Goal: Task Accomplishment & Management: Complete application form

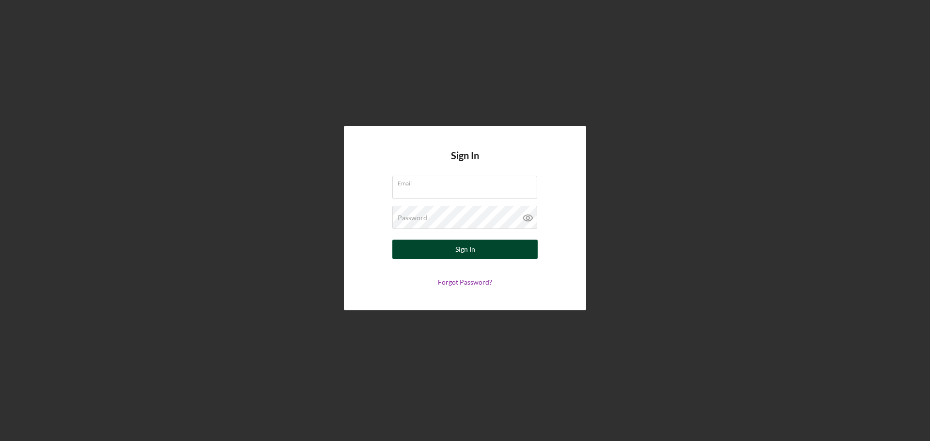
type input "[EMAIL_ADDRESS][DOMAIN_NAME]"
click at [401, 243] on button "Sign In" at bounding box center [464, 249] width 145 height 19
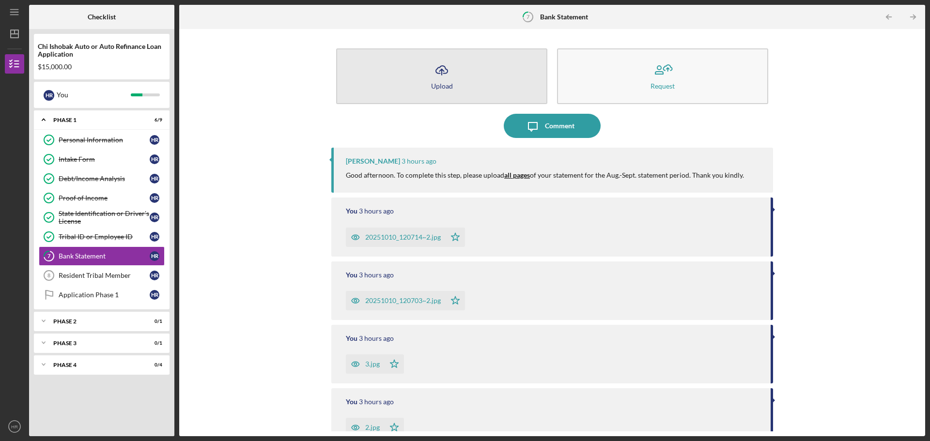
click at [425, 73] on button "Icon/Upload Upload" at bounding box center [441, 76] width 211 height 56
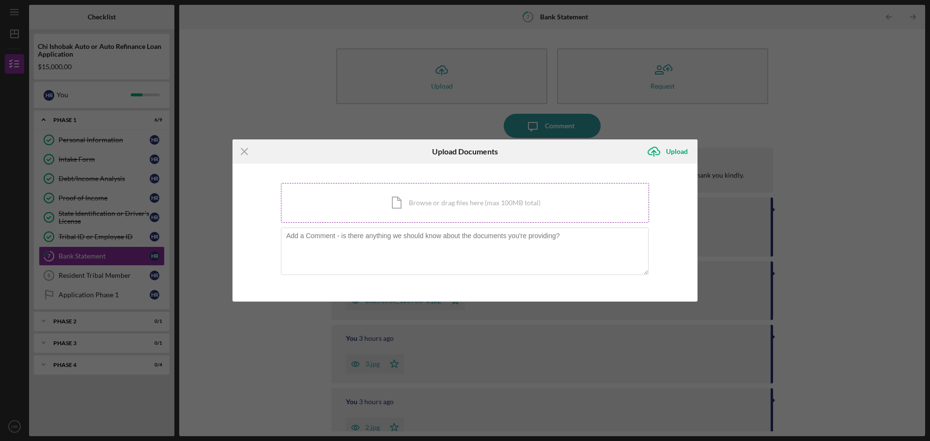
click at [435, 201] on div "Icon/Document Browse or drag files here (max 100MB total) Tap to choose files o…" at bounding box center [465, 203] width 368 height 40
click at [243, 151] on icon "Icon/Menu Close" at bounding box center [244, 151] width 24 height 24
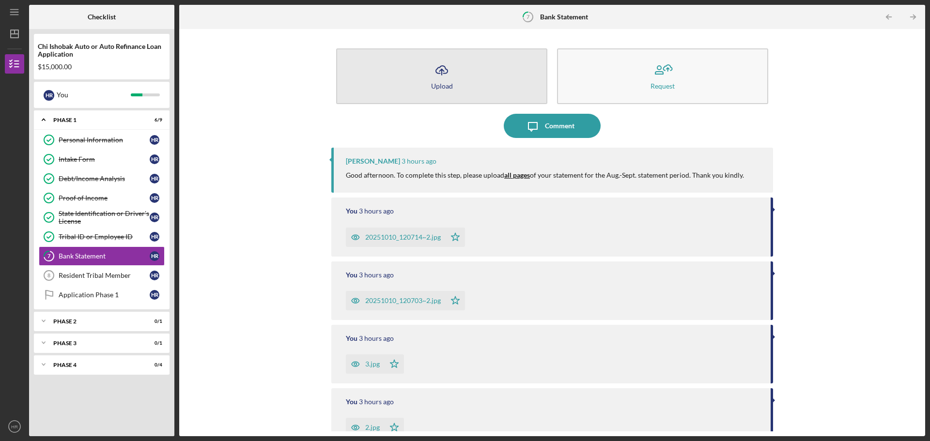
click at [425, 68] on button "Icon/Upload Upload" at bounding box center [441, 76] width 211 height 56
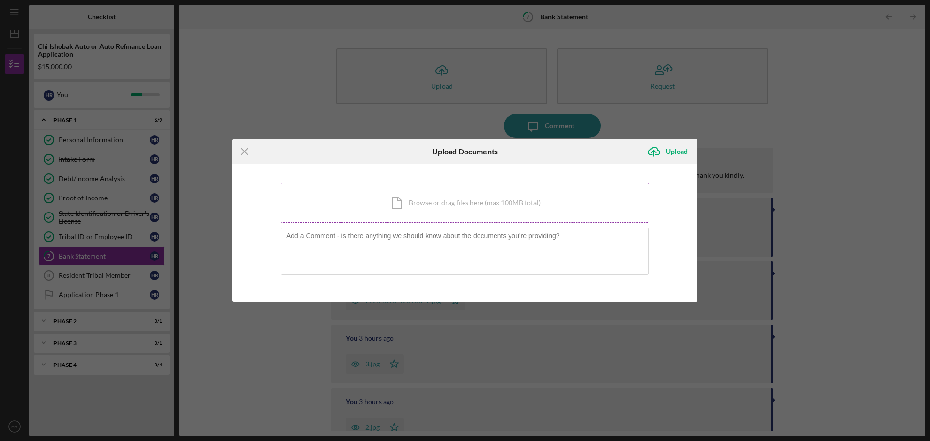
click at [423, 200] on div "Icon/Document Browse or drag files here (max 100MB total) Tap to choose files o…" at bounding box center [465, 203] width 368 height 40
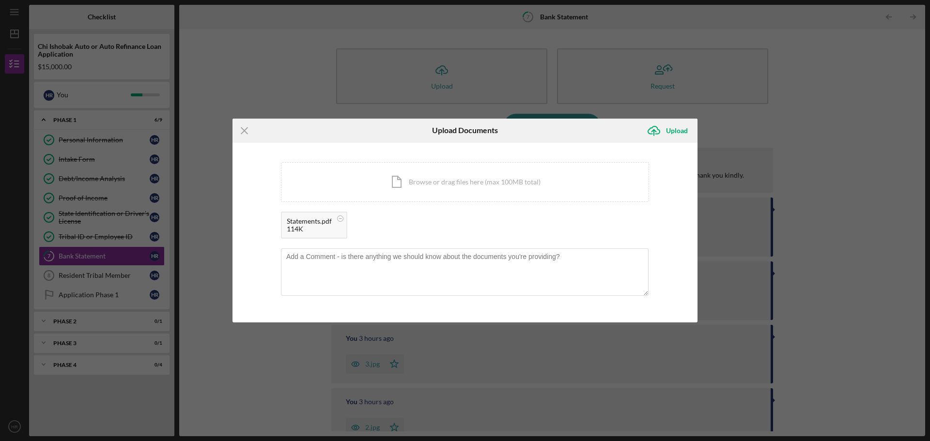
click at [314, 217] on div "Statements.pdf" at bounding box center [309, 221] width 45 height 8
click at [303, 221] on div "Statements.pdf" at bounding box center [309, 221] width 45 height 8
click at [299, 223] on div "Statements.pdf" at bounding box center [309, 221] width 45 height 8
click at [418, 186] on div "Icon/Document Browse or drag files here (max 100MB total) Tap to choose files o…" at bounding box center [465, 182] width 368 height 40
click at [681, 133] on div "Upload" at bounding box center [677, 130] width 22 height 19
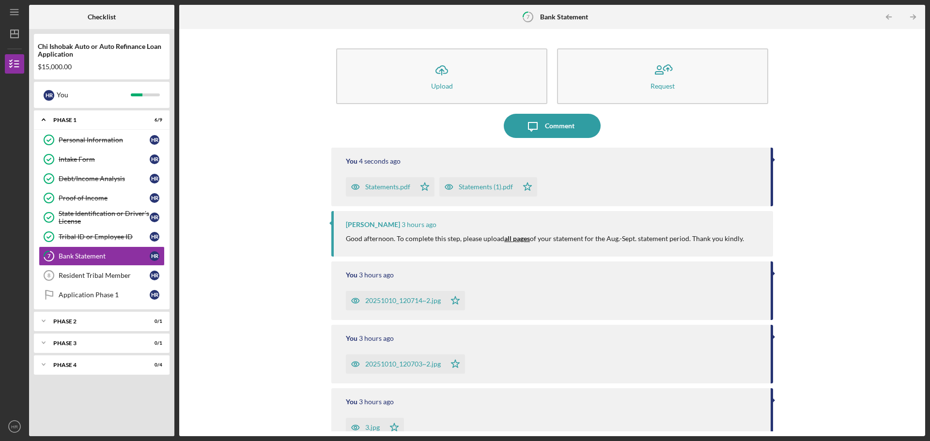
click at [399, 187] on div "Statements.pdf" at bounding box center [387, 187] width 45 height 8
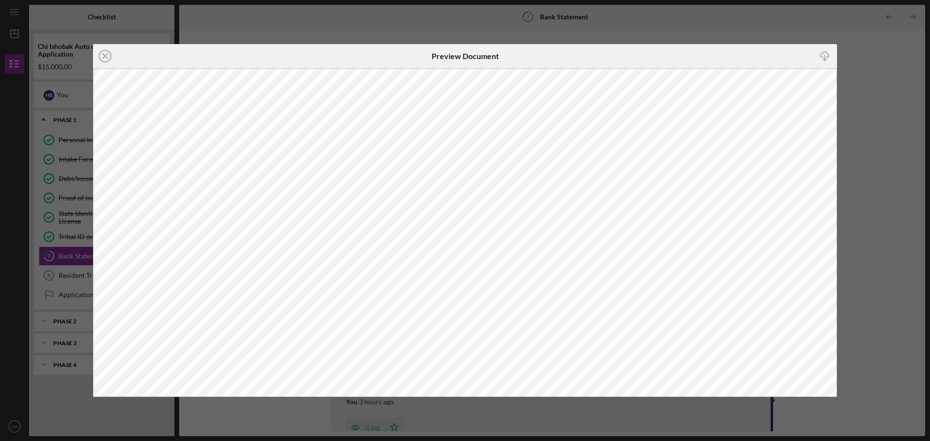
click at [102, 56] on icon "Icon/Close" at bounding box center [105, 56] width 24 height 24
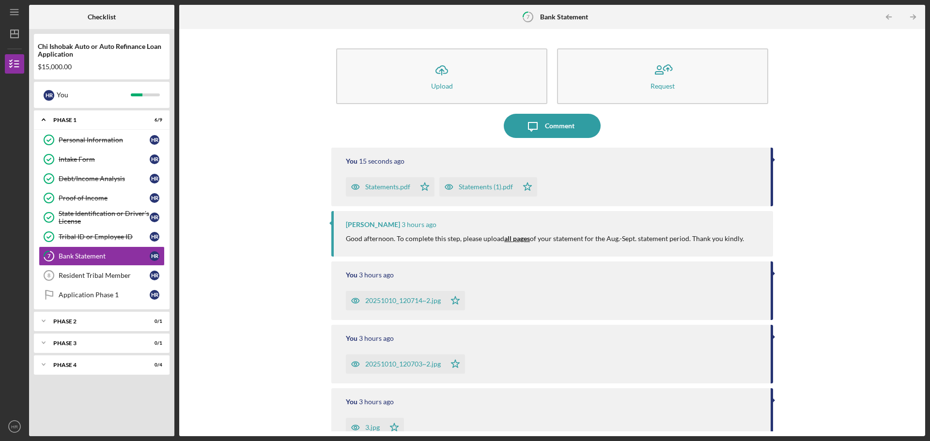
click at [486, 181] on div "Statements (1).pdf" at bounding box center [478, 186] width 78 height 19
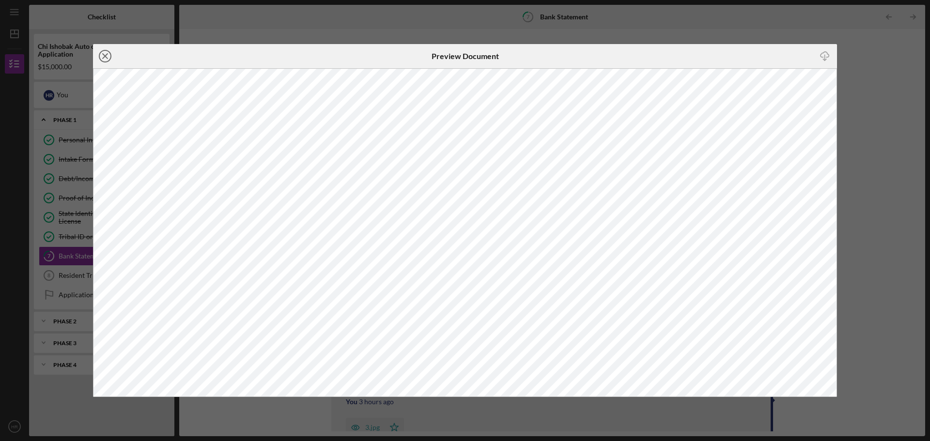
drag, startPoint x: 102, startPoint y: 57, endPoint x: 108, endPoint y: 58, distance: 6.4
click at [103, 57] on icon "Icon/Close" at bounding box center [105, 56] width 24 height 24
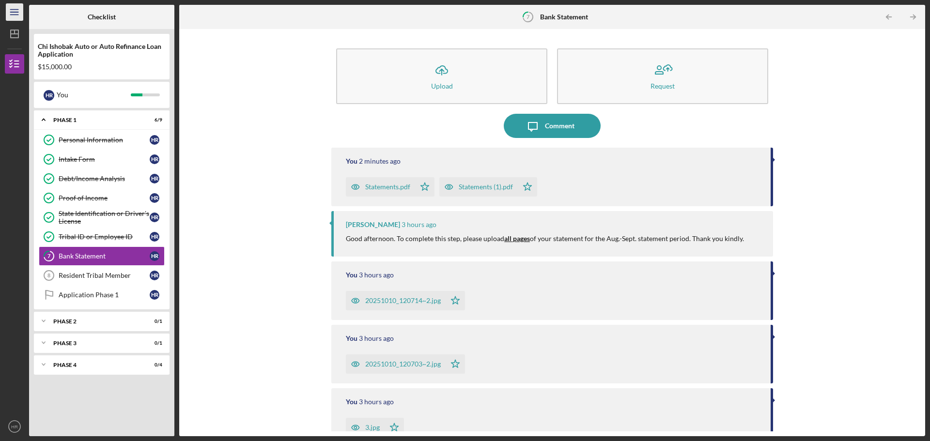
click at [13, 11] on icon "Icon/Menu" at bounding box center [15, 12] width 22 height 22
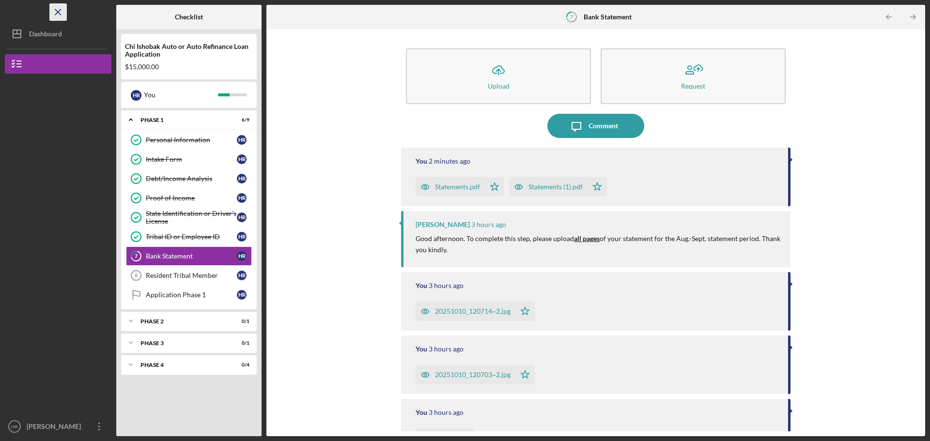
click at [59, 9] on icon "Icon/Menu Close" at bounding box center [58, 12] width 22 height 22
